Goal: Check status: Check status

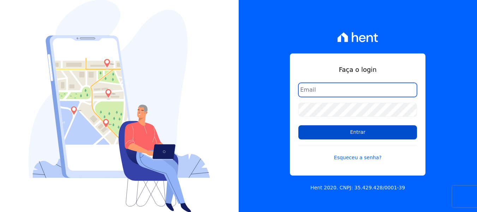
type input "simoneferreira@salgadoempreendimentos.com"
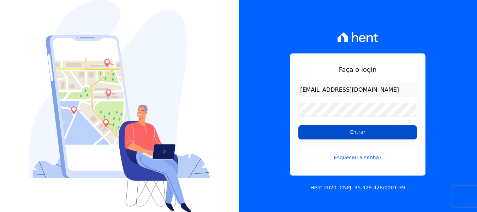
click at [337, 135] on input "Entrar" at bounding box center [358, 132] width 119 height 14
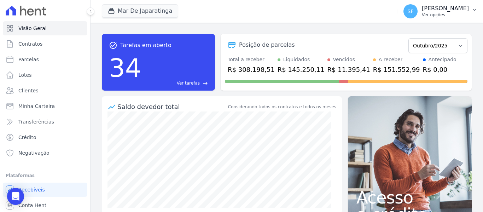
click at [438, 13] on p "Ver opções" at bounding box center [445, 15] width 47 height 6
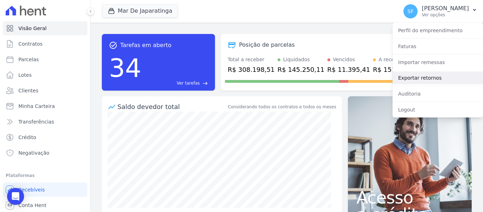
click at [413, 76] on link "Exportar retornos" at bounding box center [437, 77] width 90 height 13
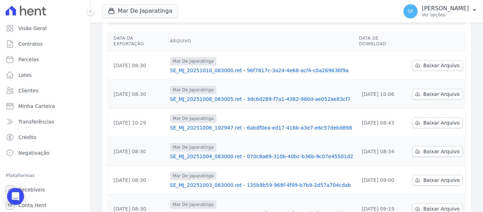
scroll to position [71, 0]
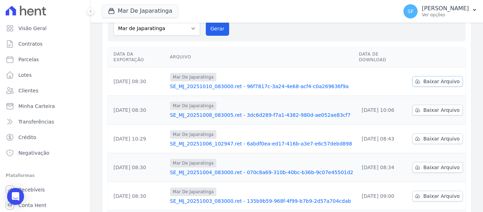
click at [427, 78] on span "Baixar Arquivo" at bounding box center [441, 81] width 36 height 7
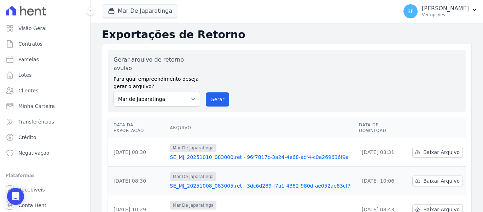
click at [280, 86] on div "Gerar arquivo de retorno avulso Para qual empreendimento deseja gerar o arquivo…" at bounding box center [286, 80] width 346 height 51
click at [33, 106] on span "Minha Carteira" at bounding box center [36, 105] width 36 height 7
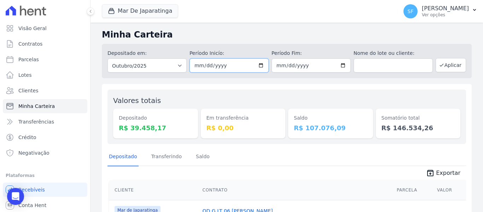
click at [260, 66] on input "[DATE]" at bounding box center [228, 65] width 79 height 14
type input "[DATE]"
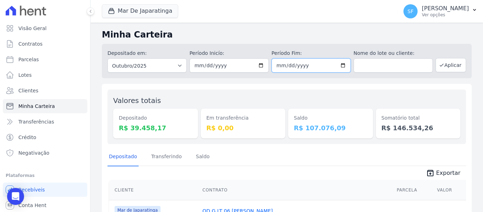
click at [341, 65] on input "[DATE]" at bounding box center [310, 65] width 79 height 14
type input "[DATE]"
click at [445, 66] on button "Aplicar" at bounding box center [450, 65] width 30 height 14
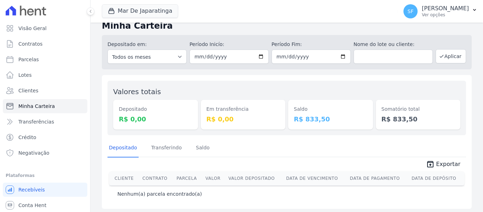
scroll to position [11, 0]
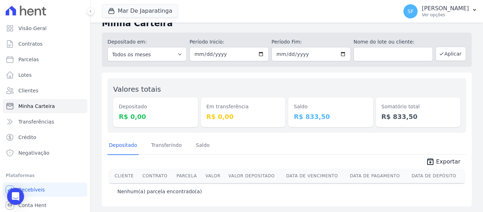
click at [273, 143] on div "Depositado Transferindo Saldo" at bounding box center [286, 145] width 358 height 17
